Goal: Check status: Check status

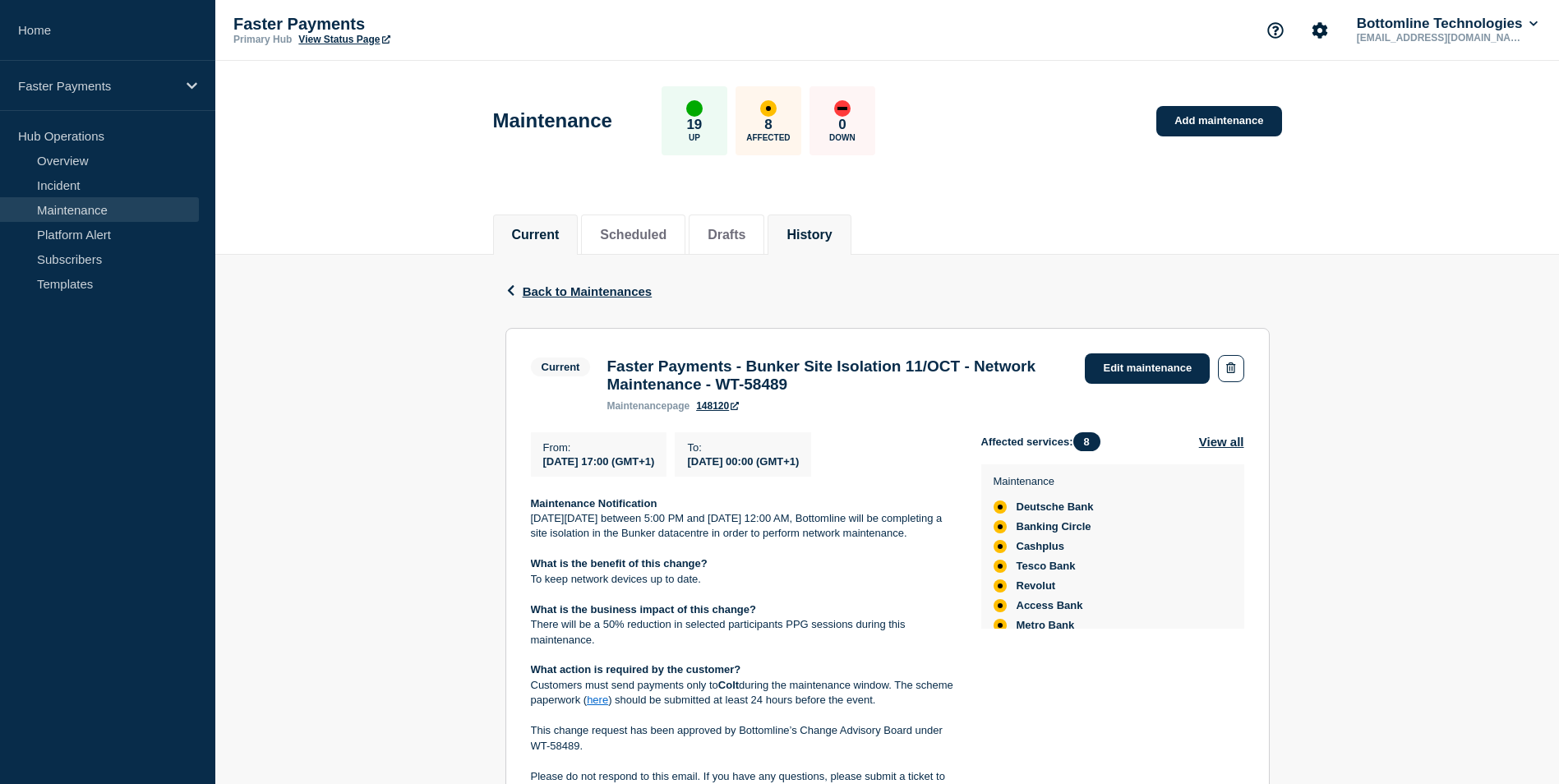
click at [830, 230] on button "History" at bounding box center [809, 234] width 45 height 15
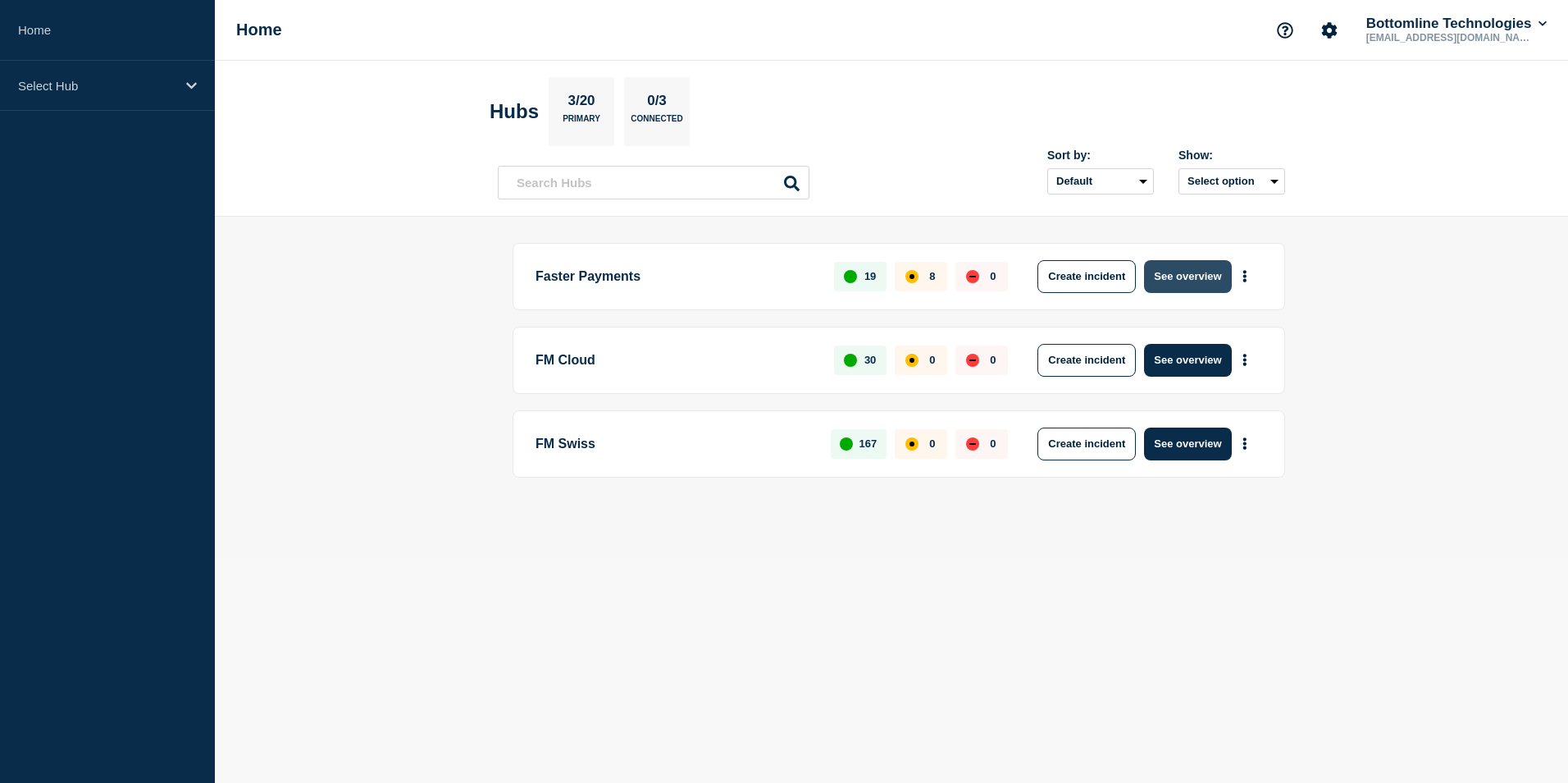
click at [1199, 276] on button "See overview" at bounding box center [1188, 277] width 87 height 33
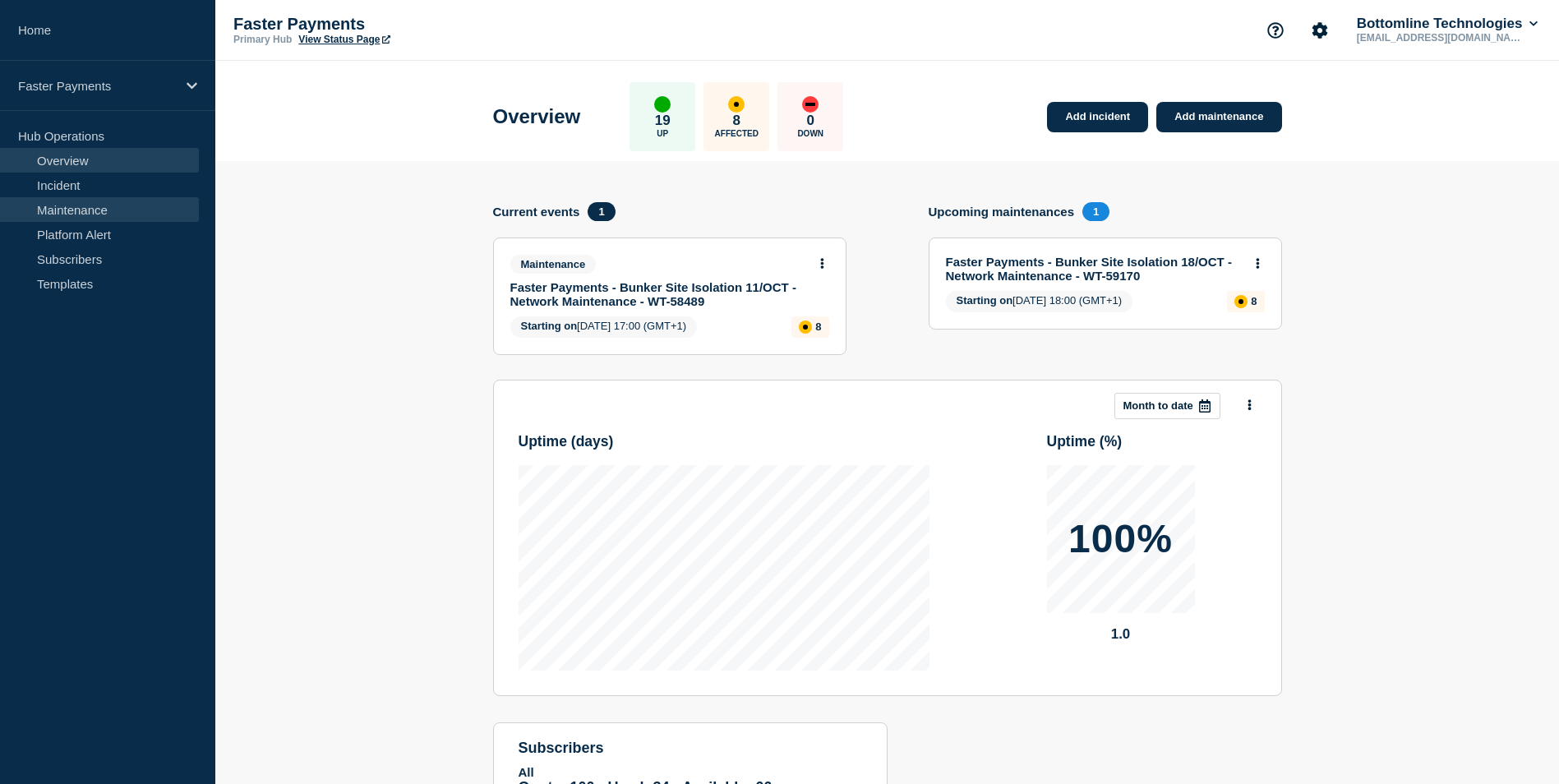
click at [88, 209] on link "Maintenance" at bounding box center [100, 209] width 199 height 25
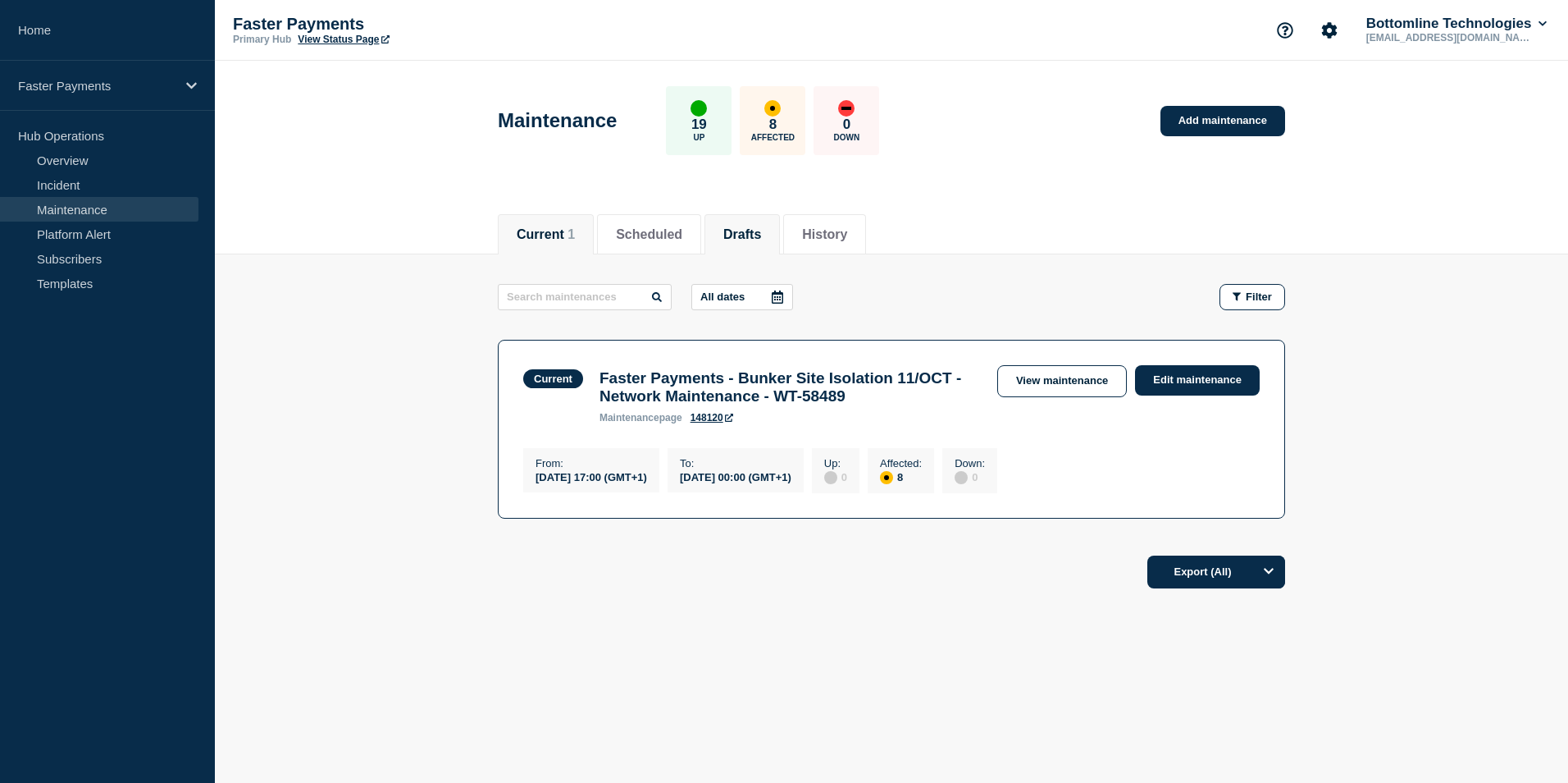
click at [752, 228] on button "Drafts" at bounding box center [742, 234] width 38 height 15
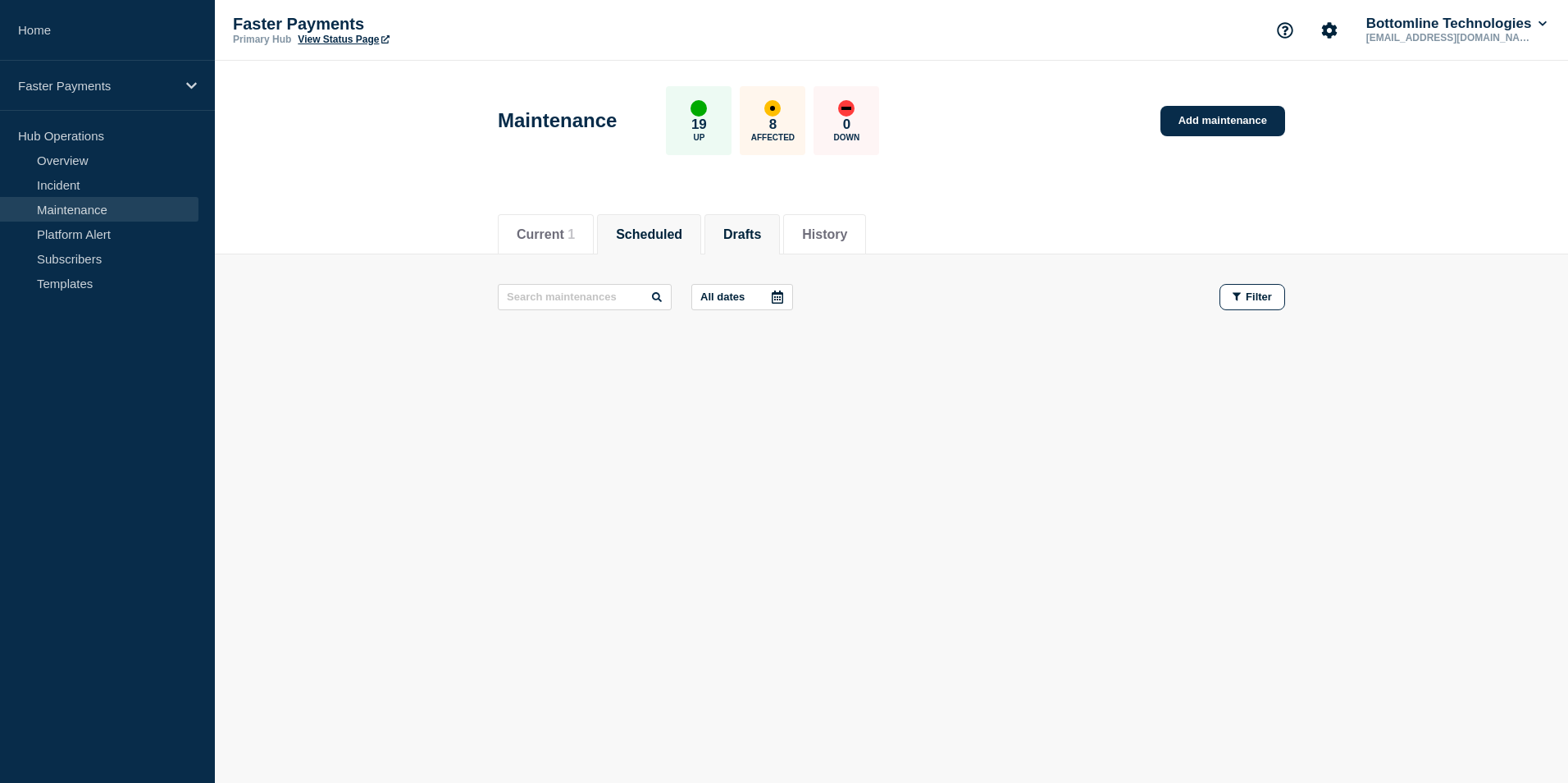
click at [656, 230] on button "Scheduled" at bounding box center [649, 234] width 67 height 15
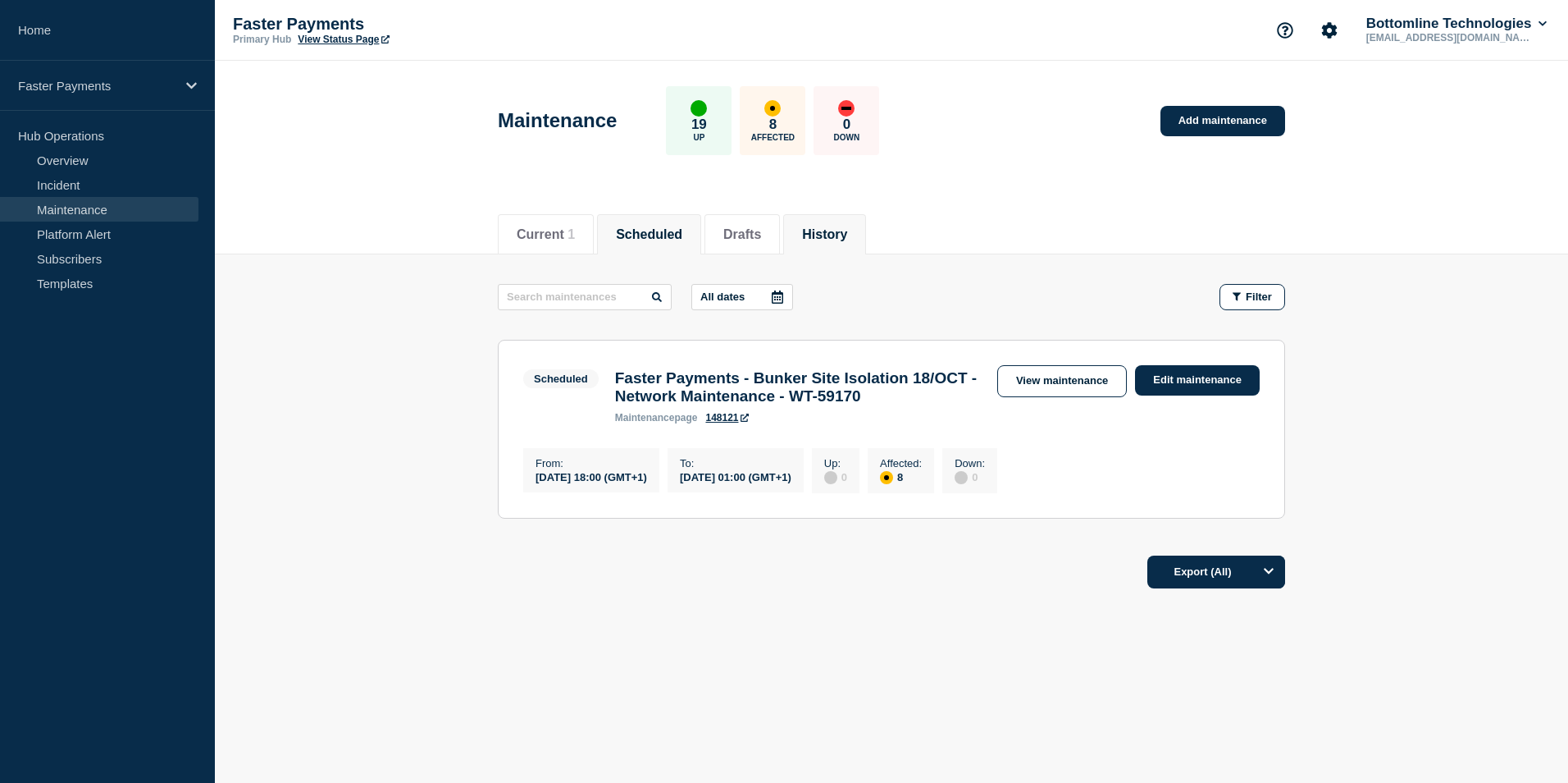
click at [847, 240] on button "History" at bounding box center [825, 234] width 45 height 15
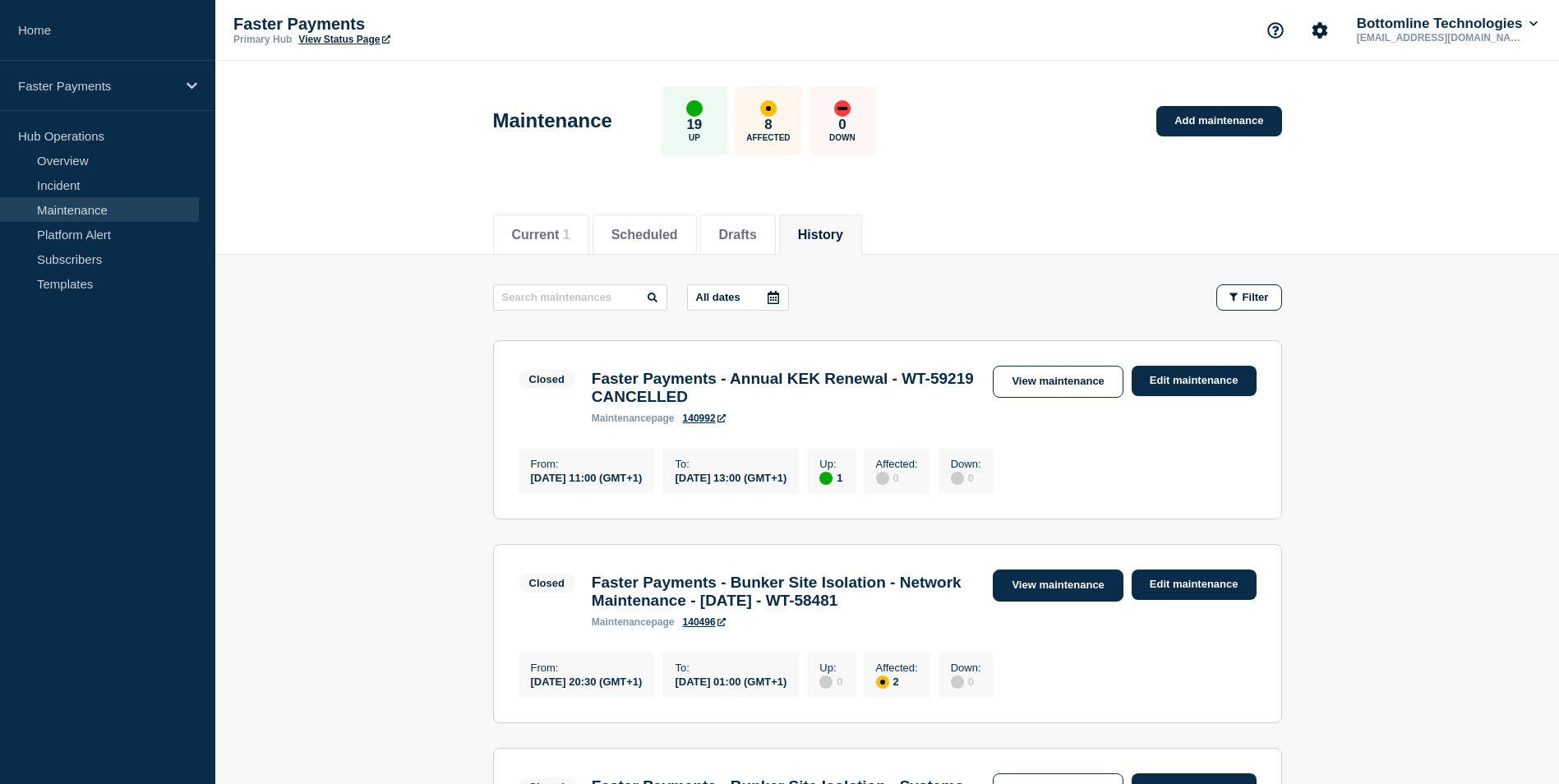
click at [1089, 589] on link "View maintenance" at bounding box center [1057, 585] width 130 height 32
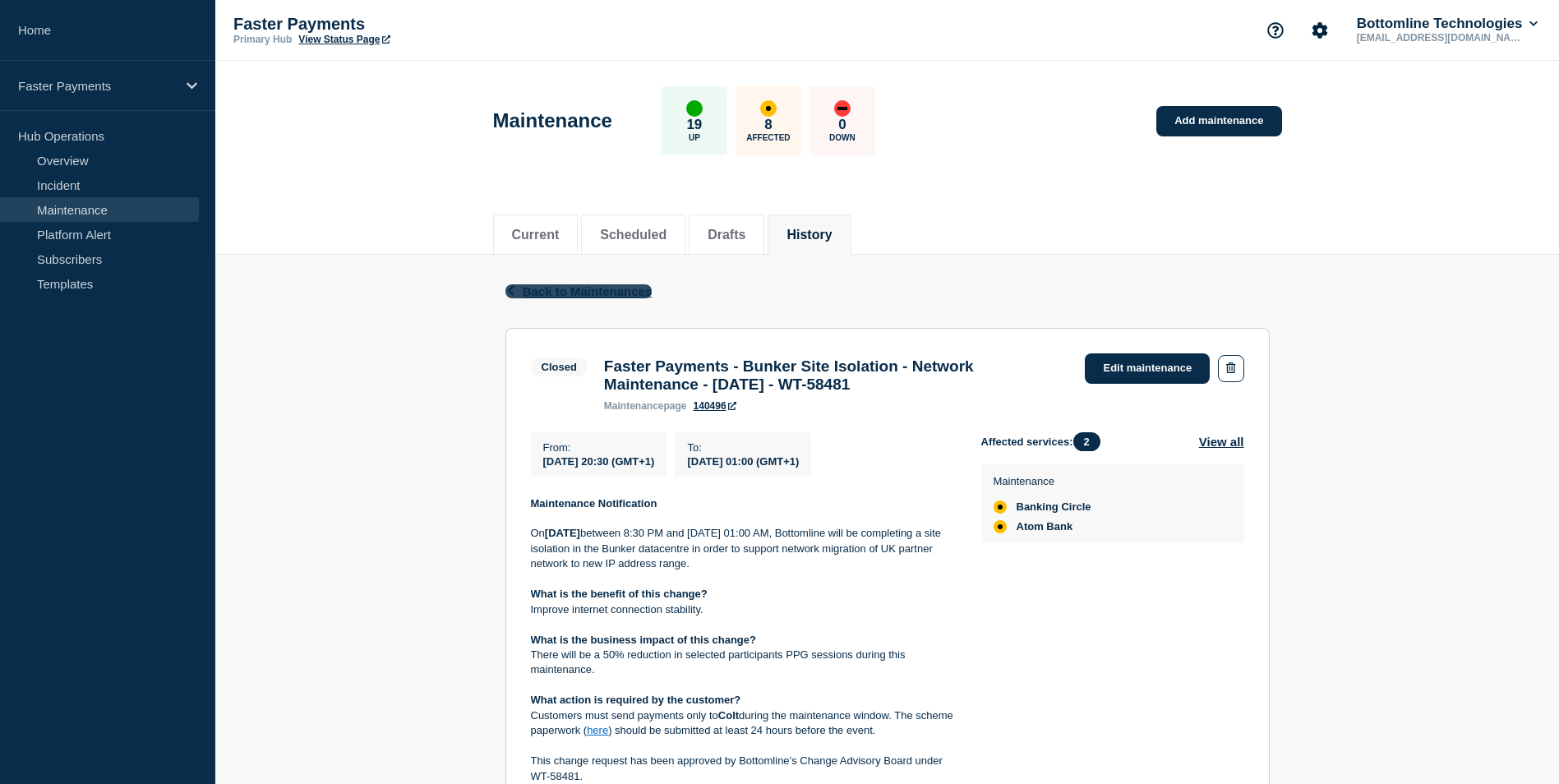
click at [521, 293] on button "Back Back to Maintenances" at bounding box center [578, 291] width 147 height 14
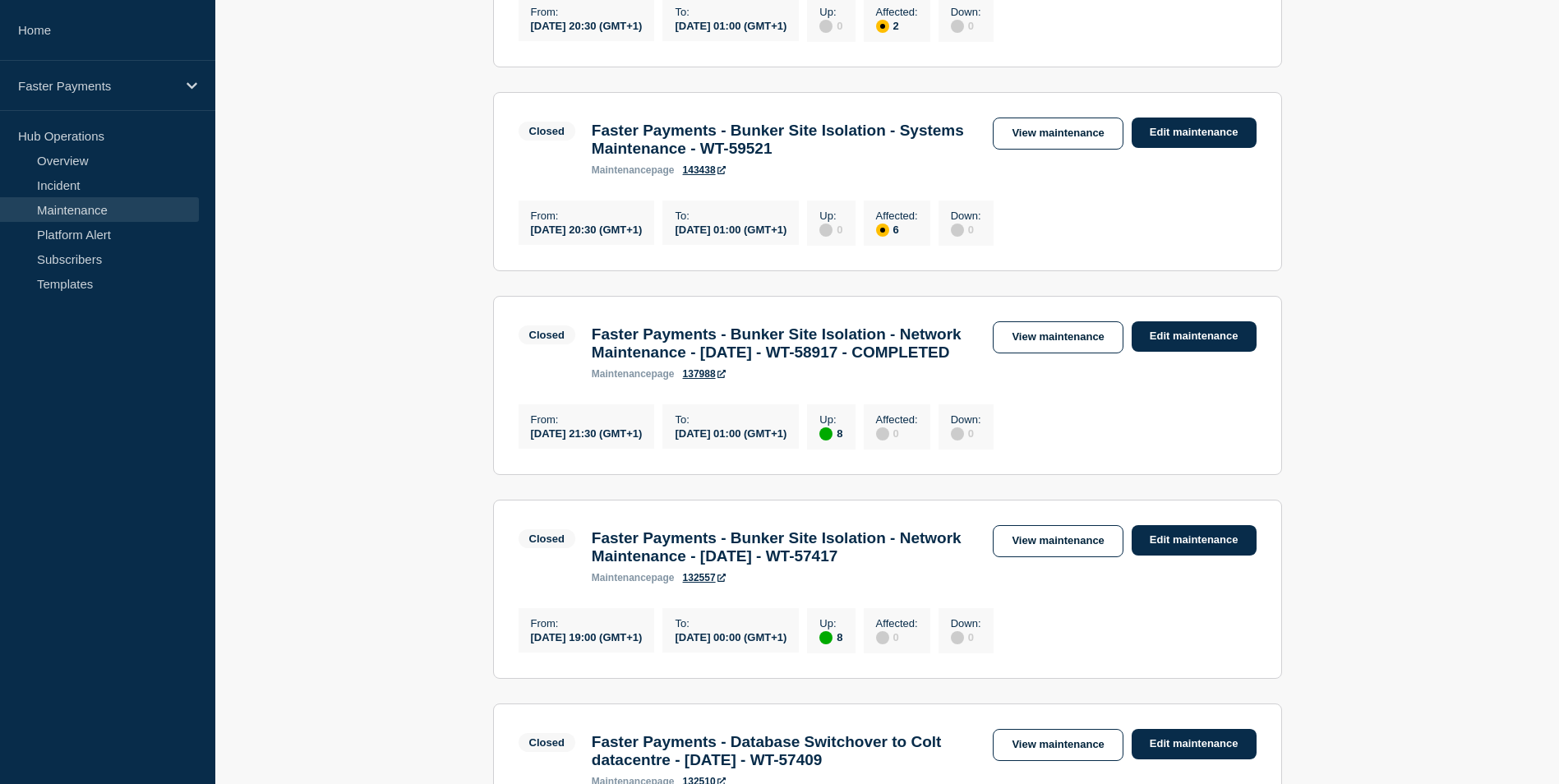
scroll to position [657, 0]
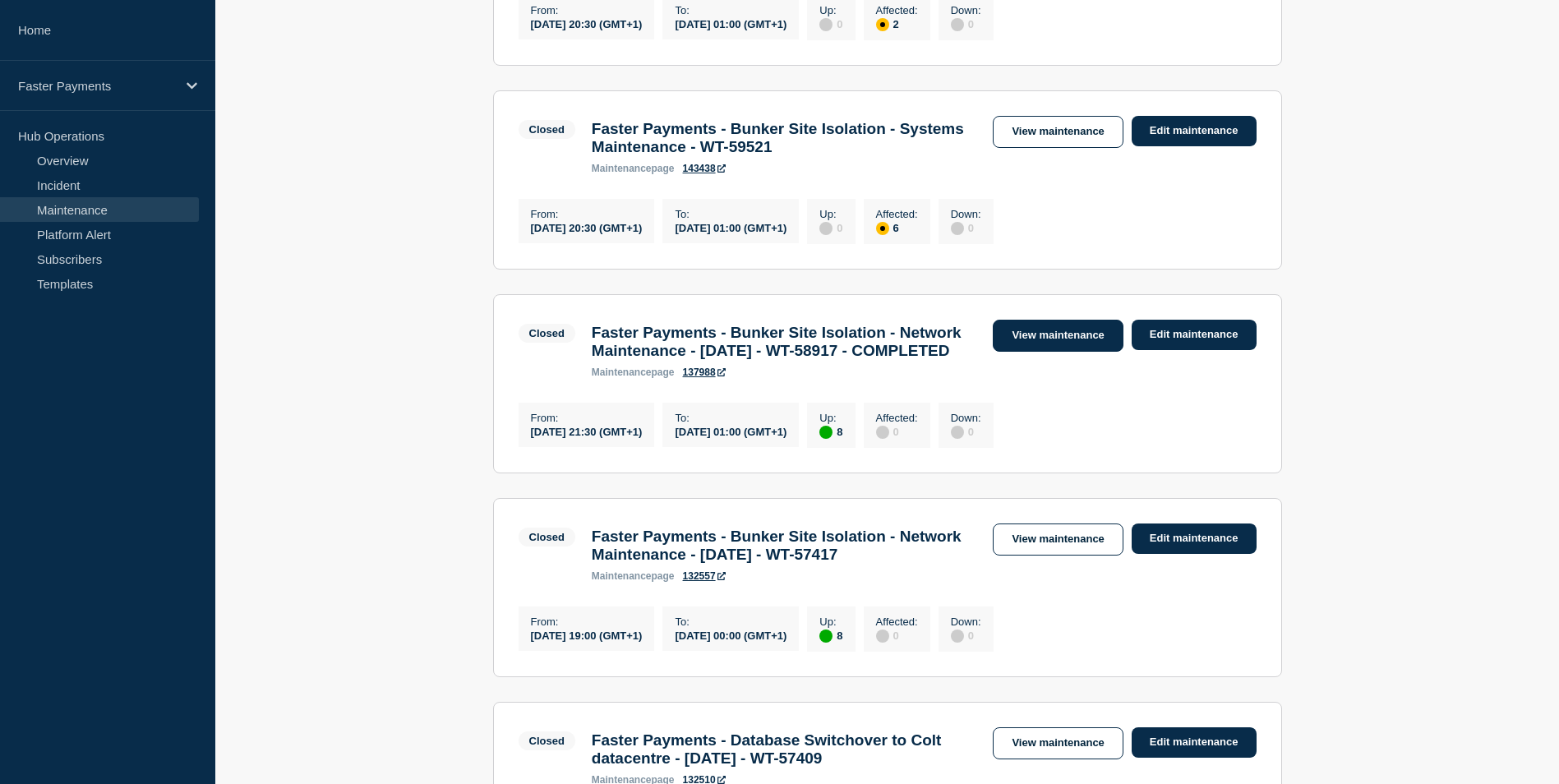
click at [1027, 352] on link "View maintenance" at bounding box center [1057, 335] width 130 height 32
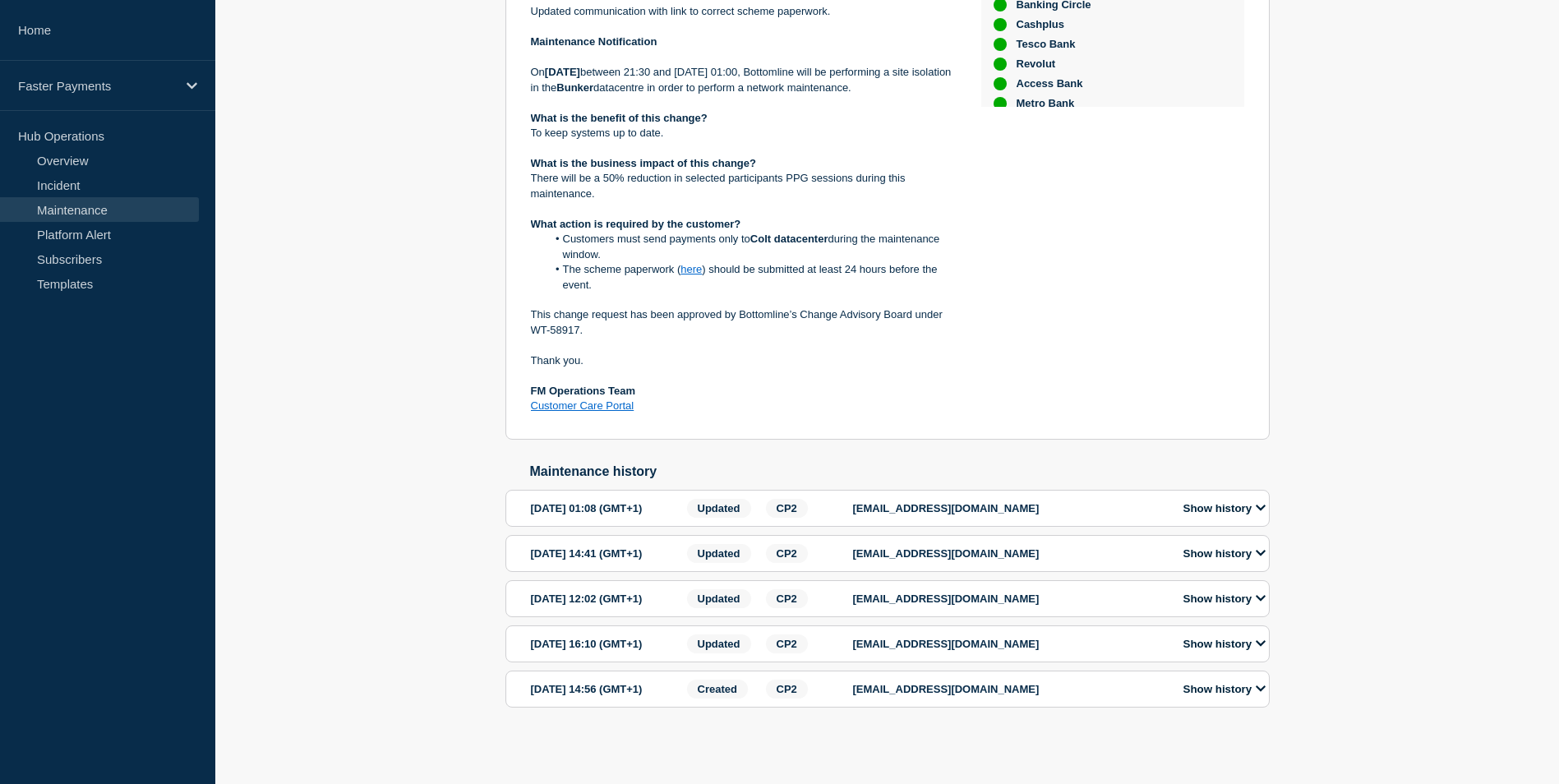
scroll to position [605, 0]
click at [1246, 501] on button "Show history" at bounding box center [1224, 508] width 92 height 14
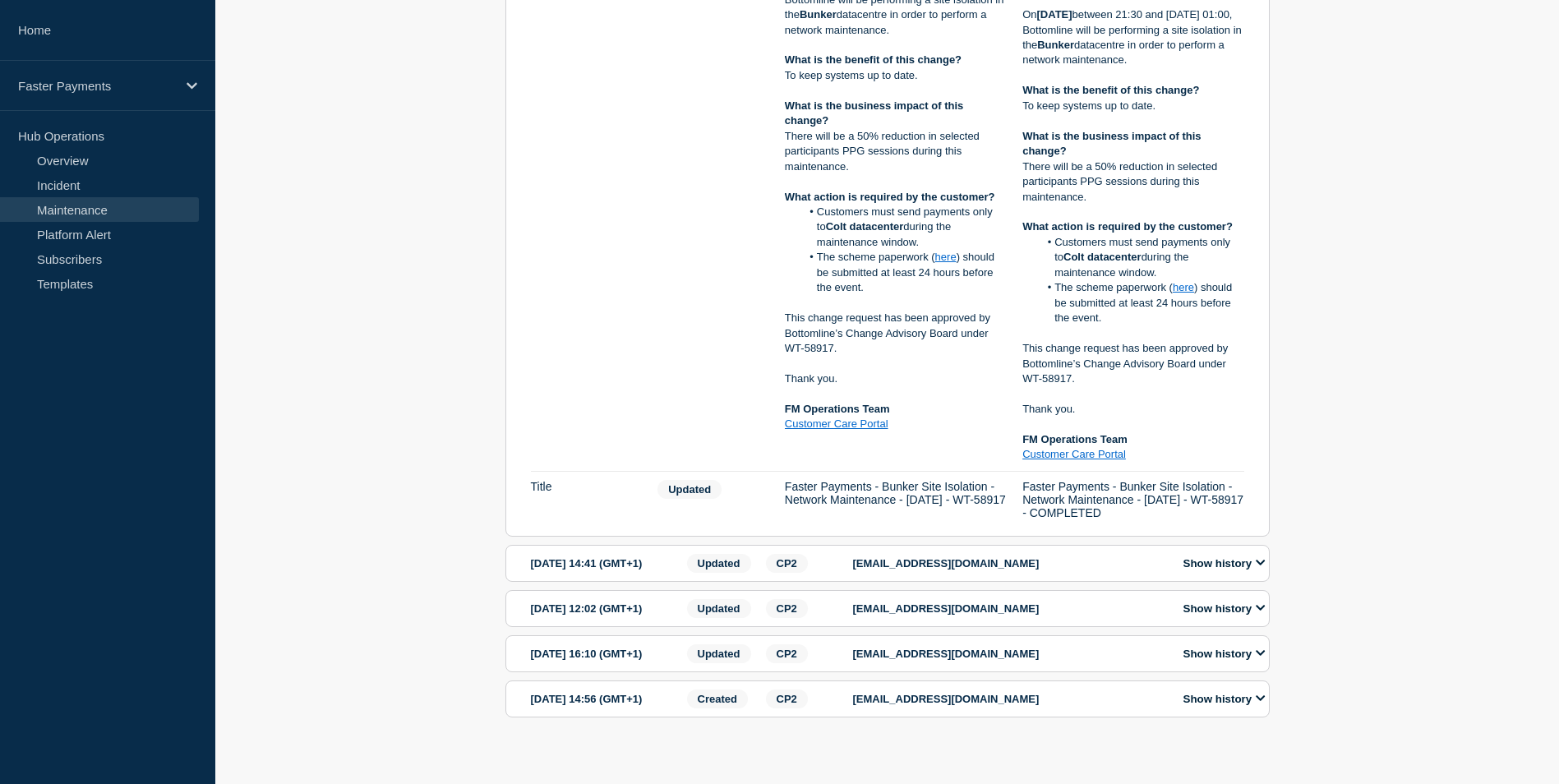
scroll to position [1301, 0]
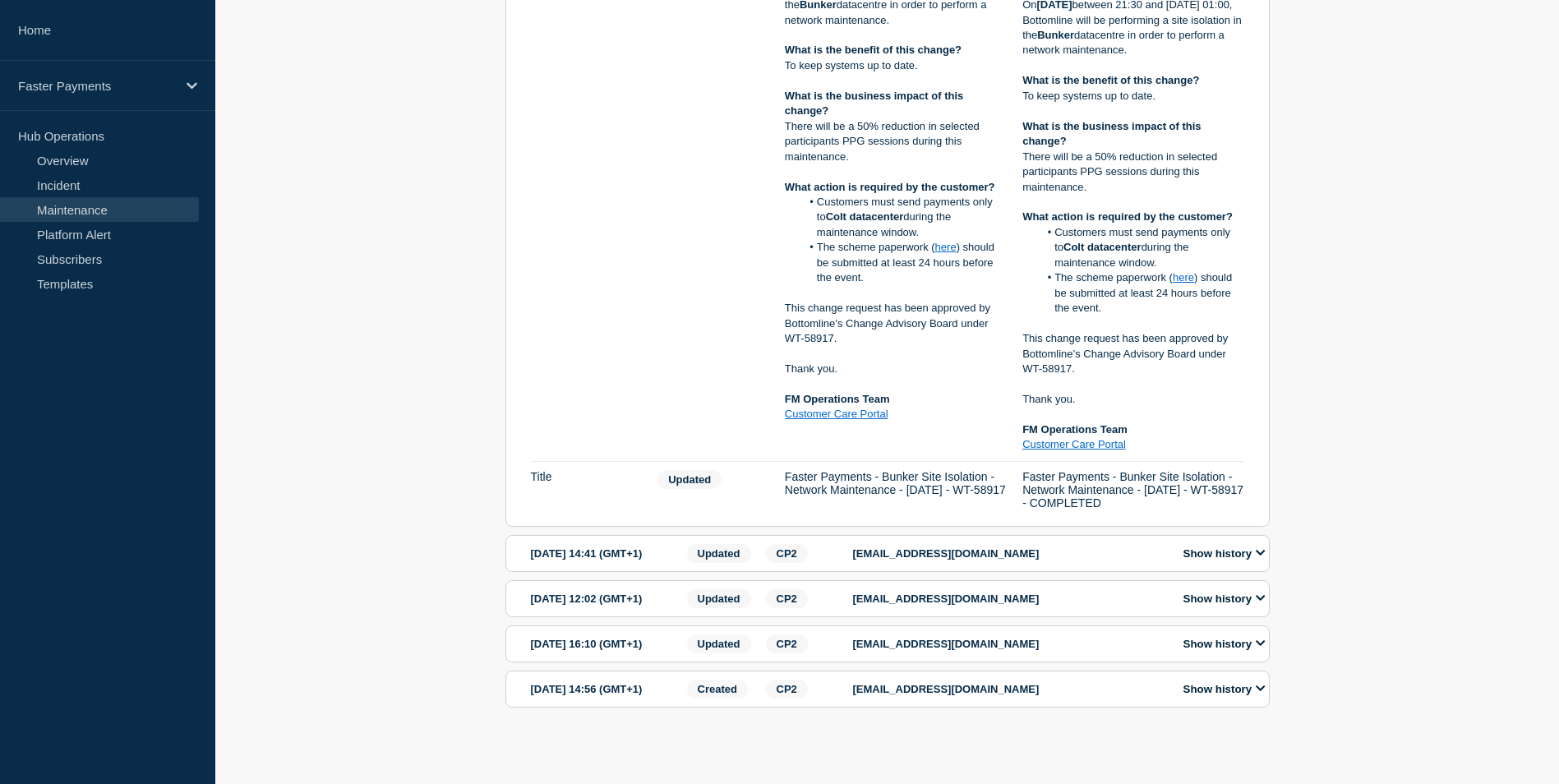
click at [1240, 546] on button "Show history" at bounding box center [1224, 553] width 92 height 14
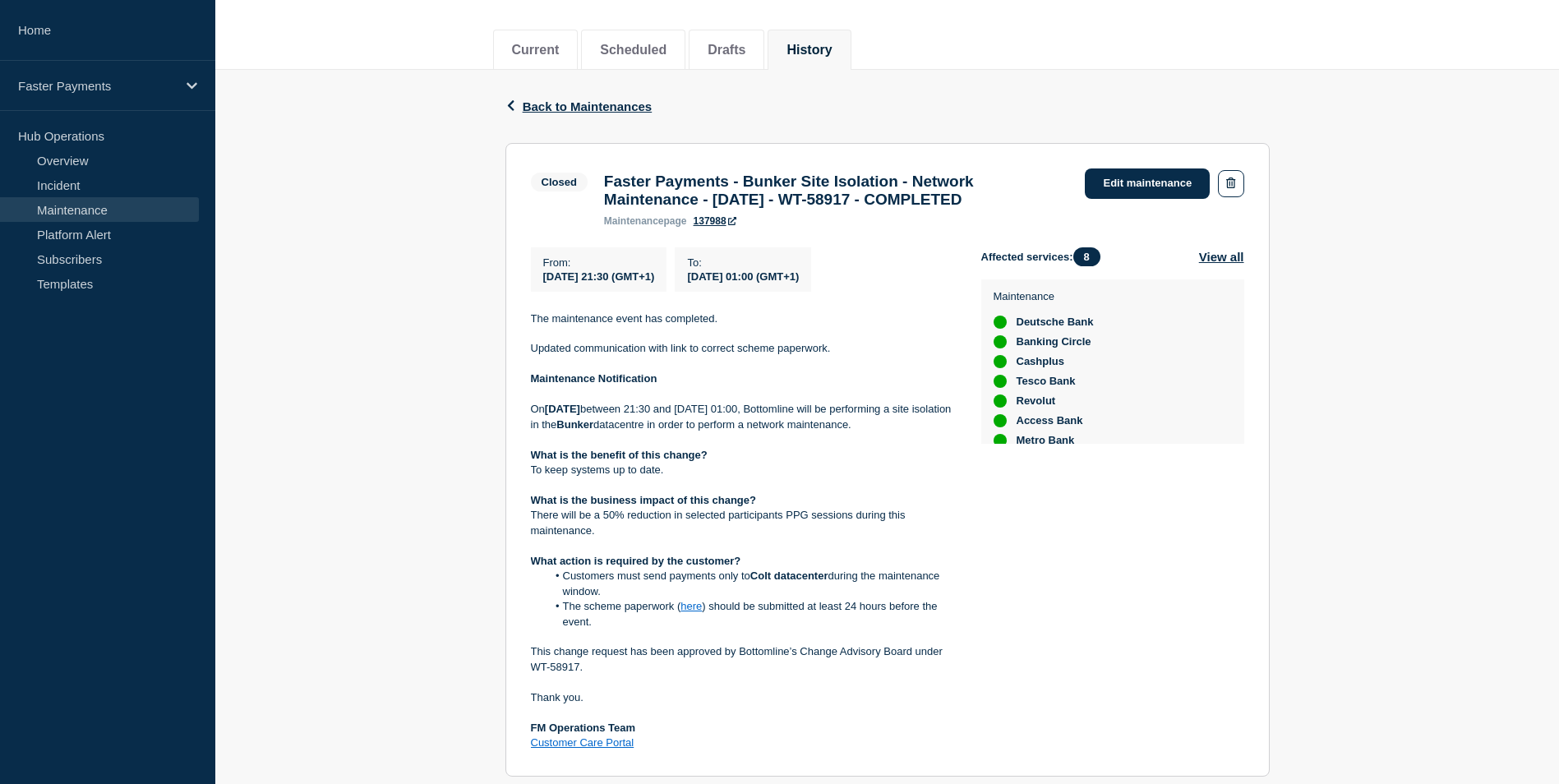
scroll to position [0, 0]
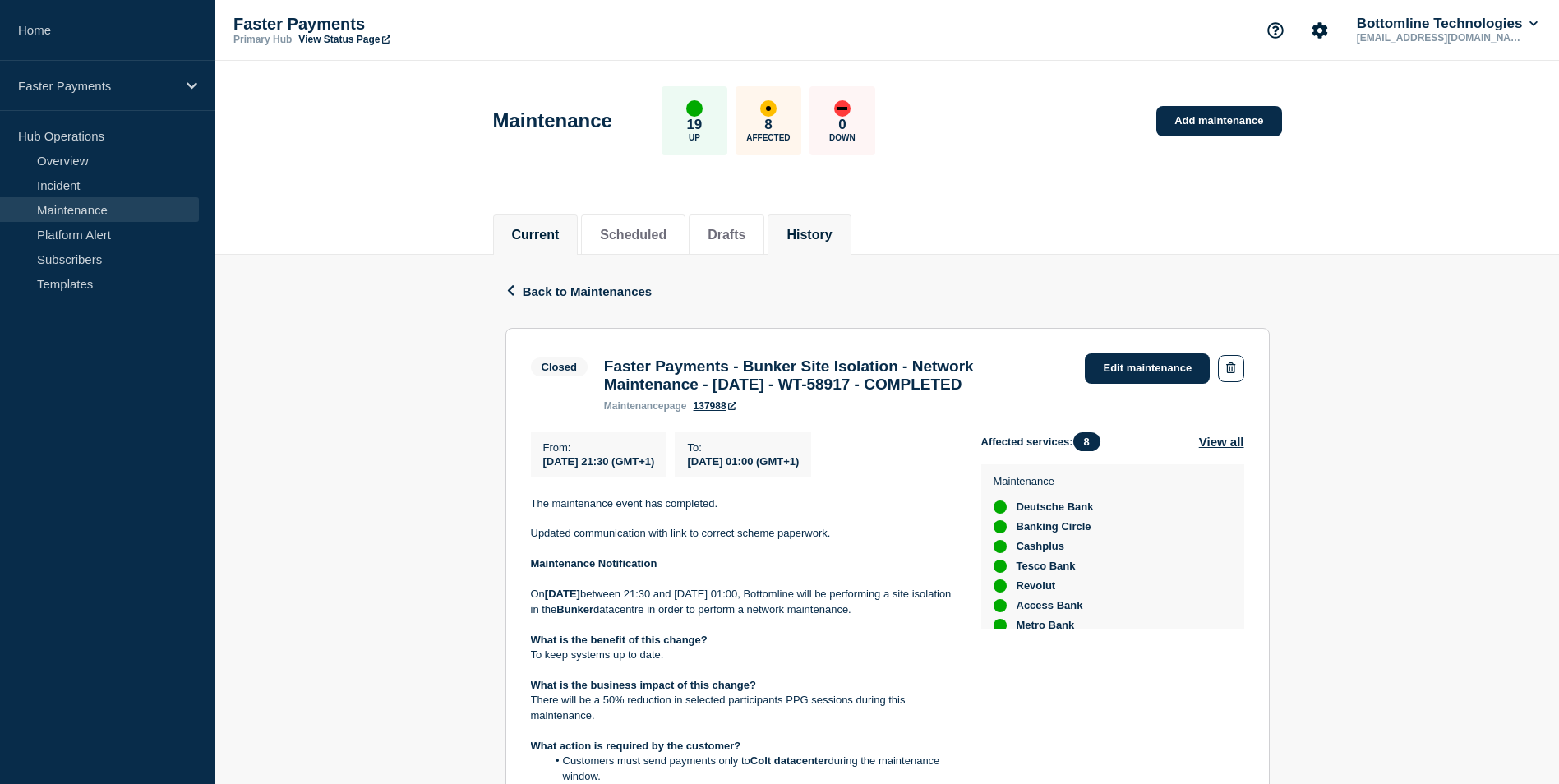
click at [549, 231] on button "Current" at bounding box center [536, 234] width 48 height 15
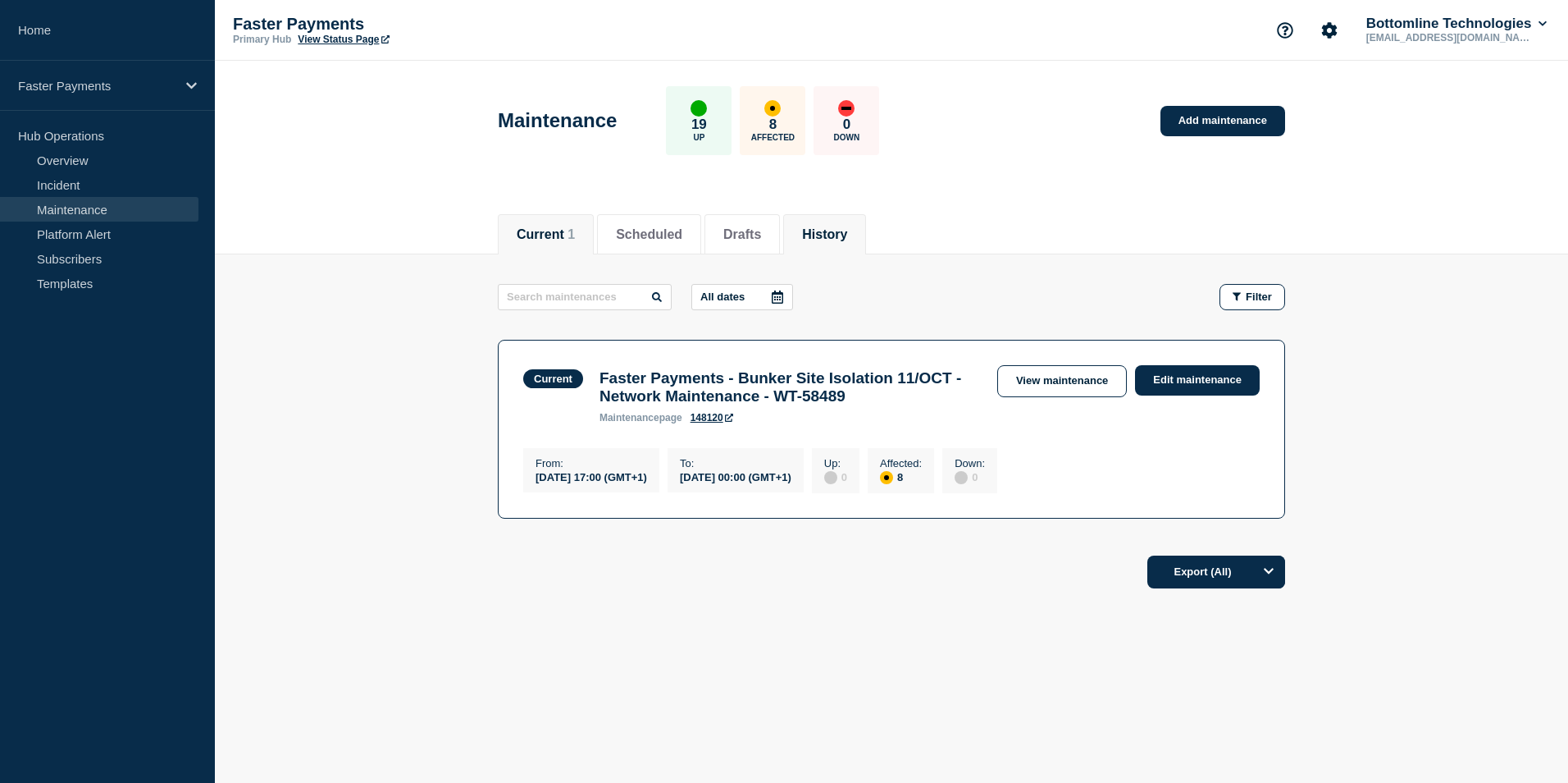
click at [847, 227] on button "History" at bounding box center [825, 234] width 45 height 15
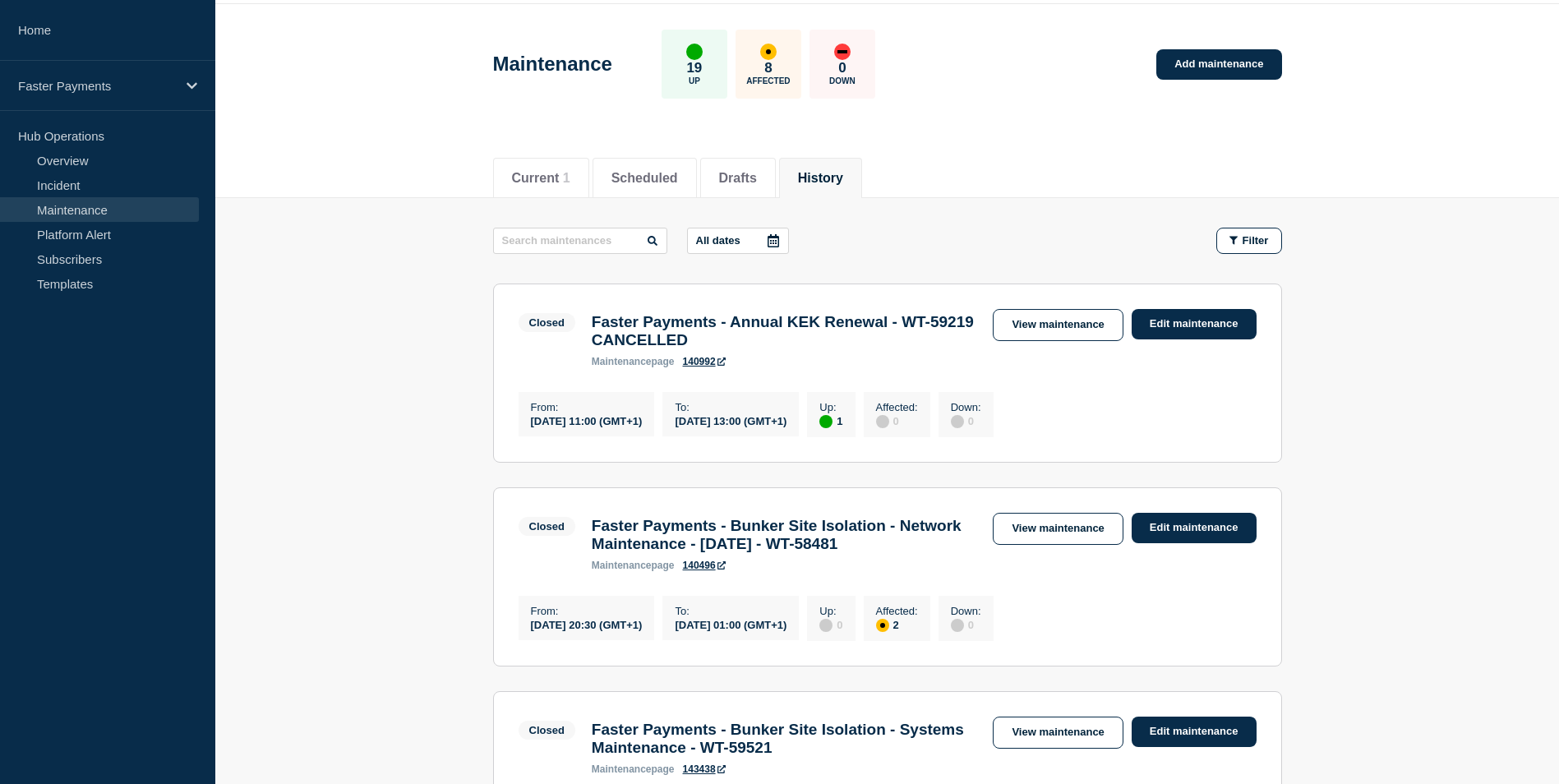
scroll to position [82, 0]
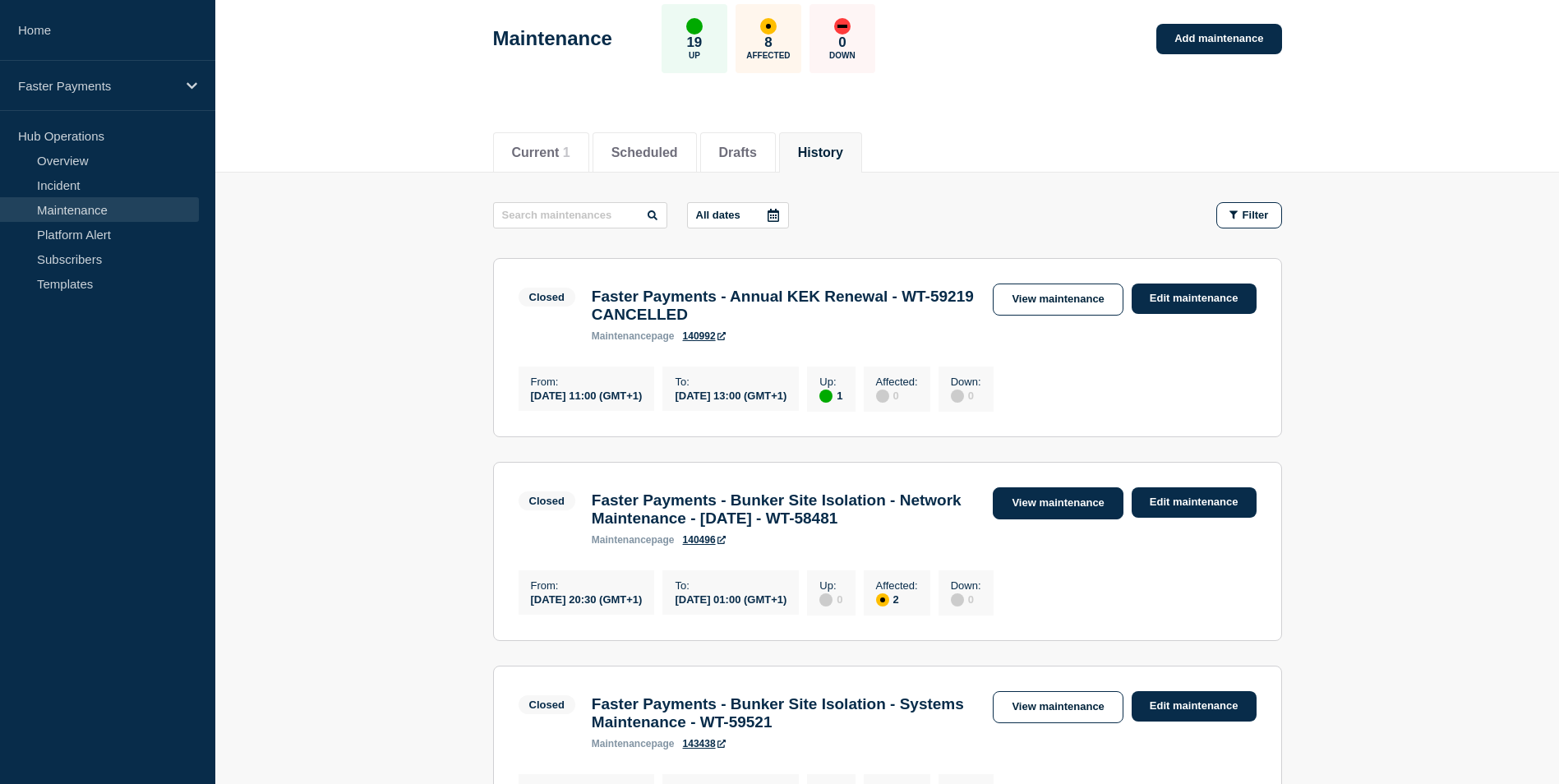
click at [1045, 516] on link "View maintenance" at bounding box center [1057, 503] width 130 height 32
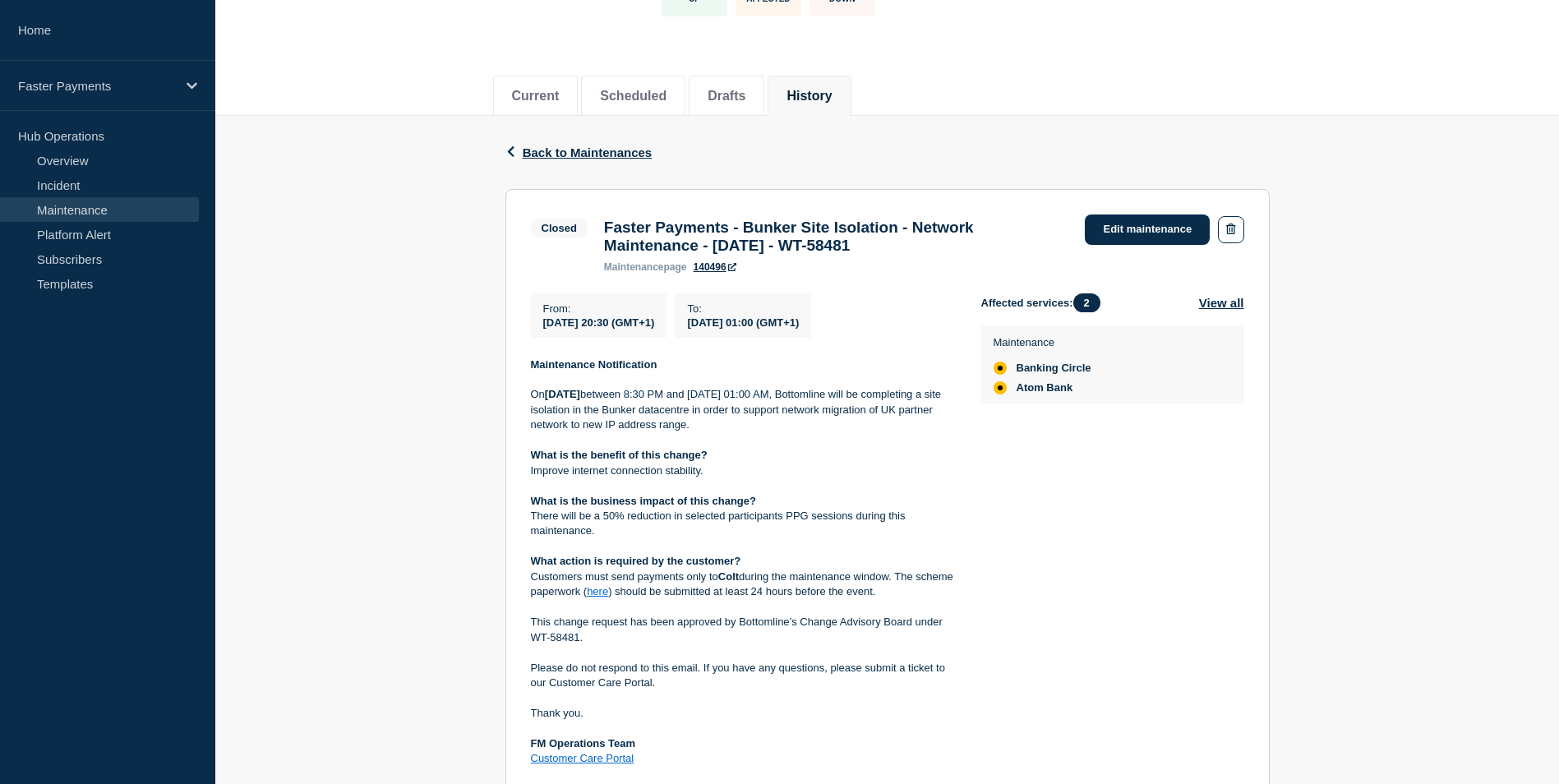
scroll to position [493, 0]
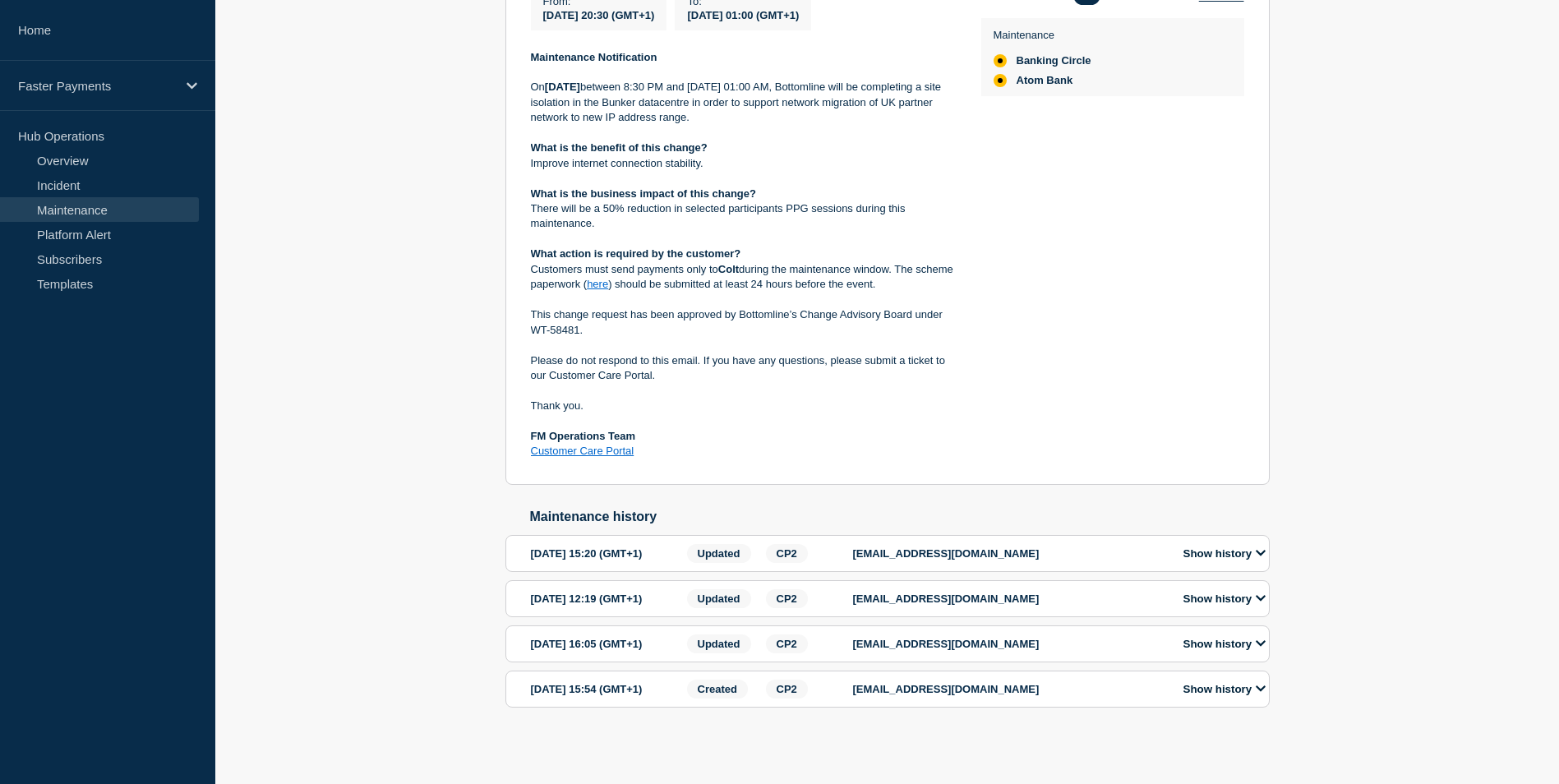
click at [943, 694] on p "[EMAIL_ADDRESS][DOMAIN_NAME]" at bounding box center [1009, 689] width 312 height 12
click at [1223, 694] on button "Show history" at bounding box center [1224, 689] width 92 height 14
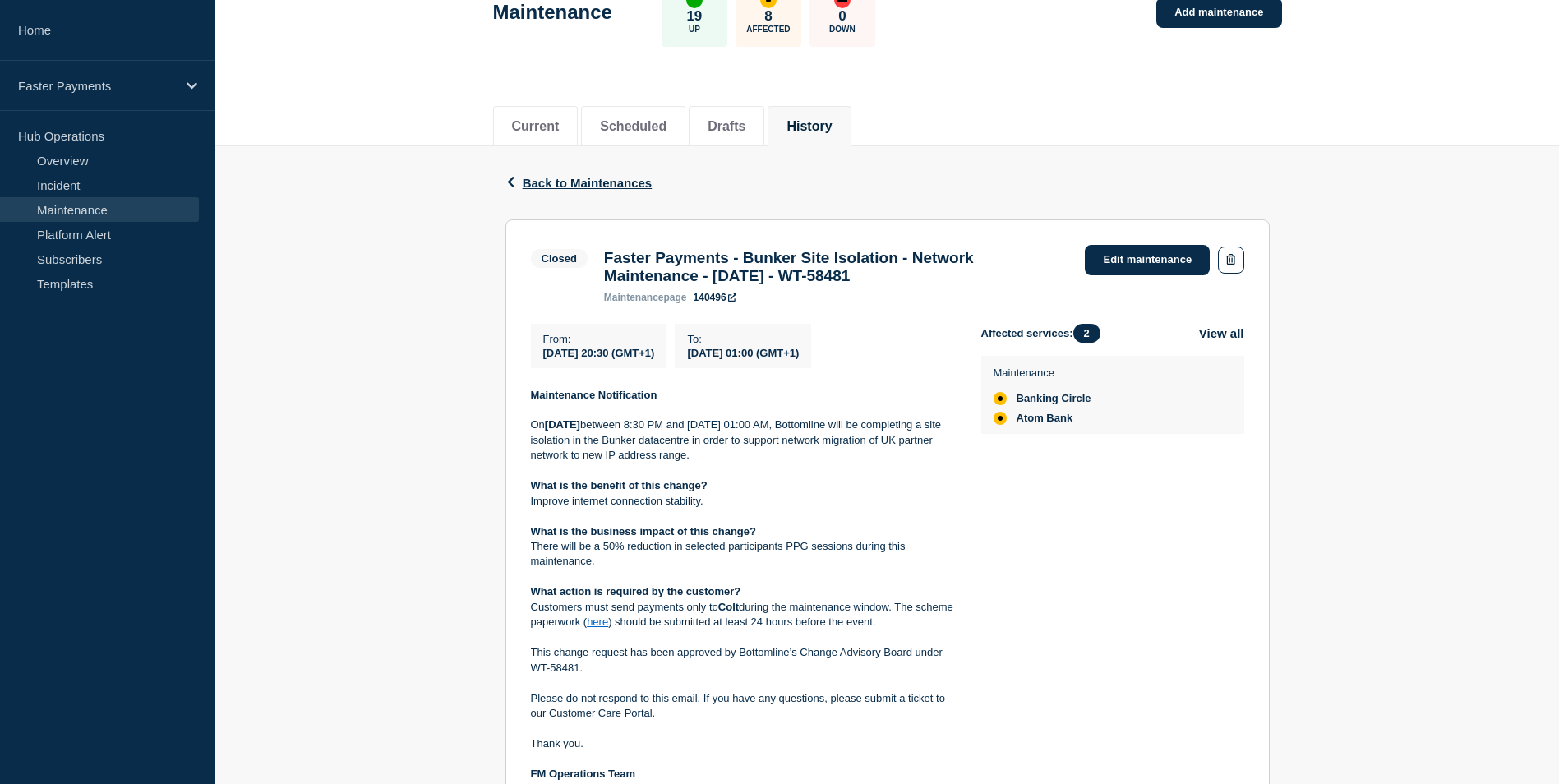
scroll to position [0, 0]
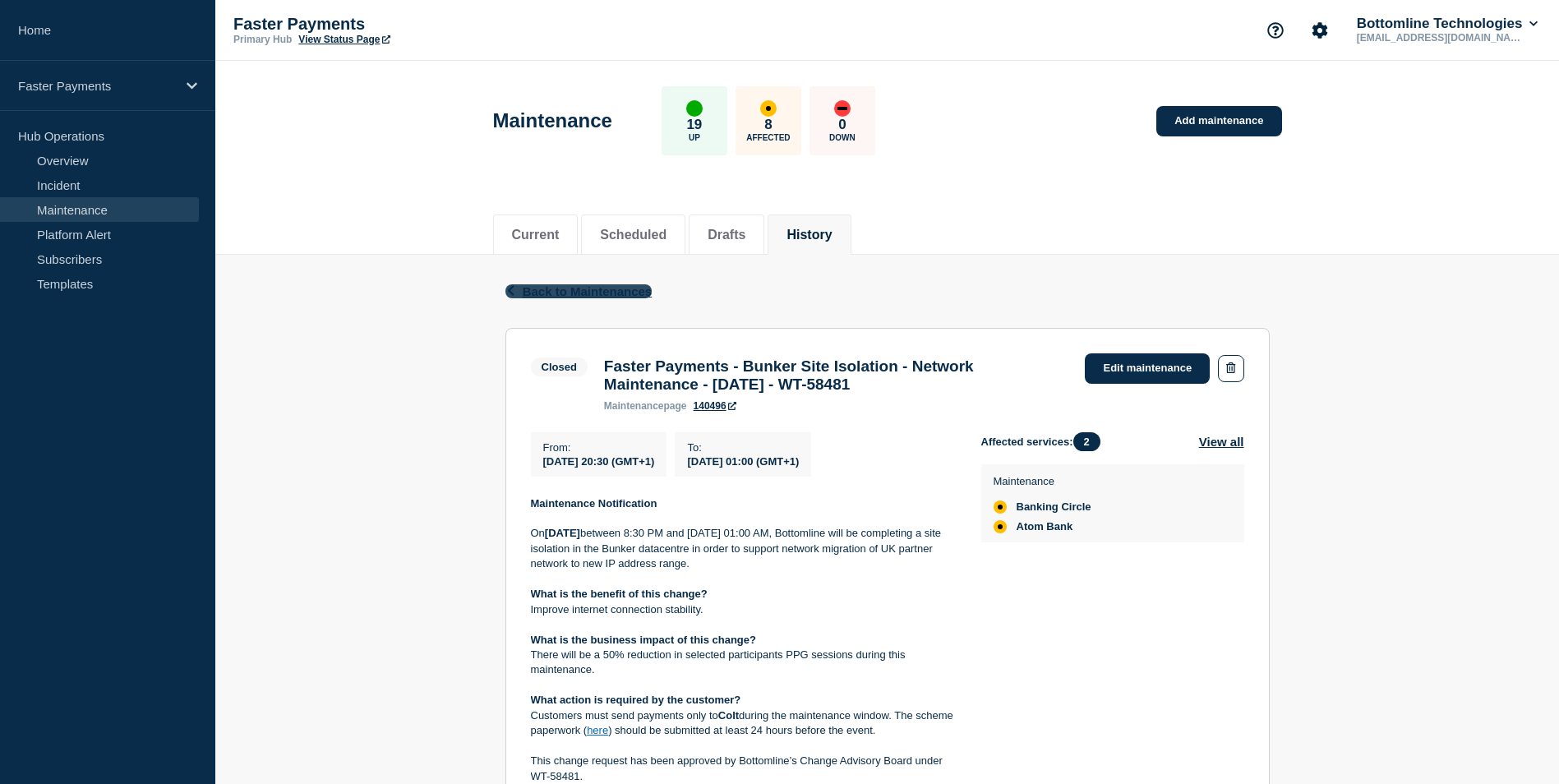
click at [588, 292] on span "Back to Maintenances" at bounding box center [587, 291] width 130 height 14
